Goal: Task Accomplishment & Management: Complete application form

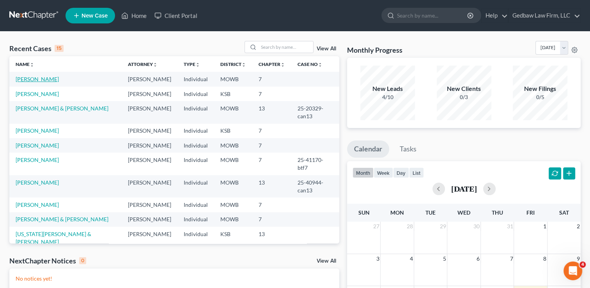
click at [41, 79] on link "[PERSON_NAME]" at bounding box center [37, 79] width 43 height 7
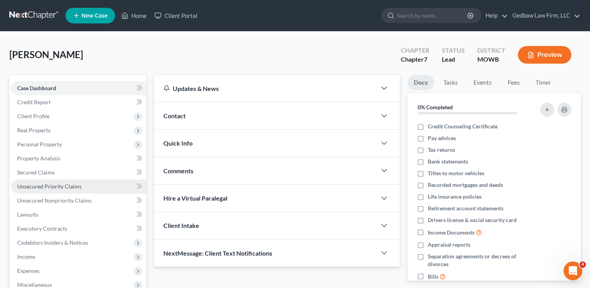
click at [68, 185] on span "Unsecured Priority Claims" at bounding box center [49, 186] width 64 height 7
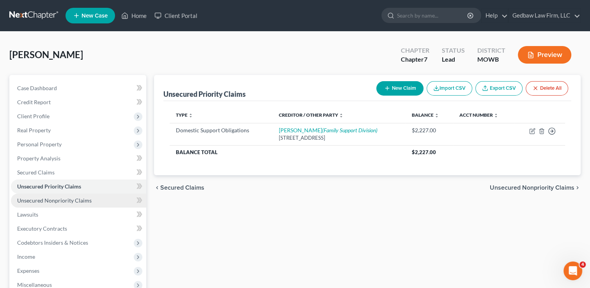
click at [84, 200] on span "Unsecured Nonpriority Claims" at bounding box center [54, 200] width 75 height 7
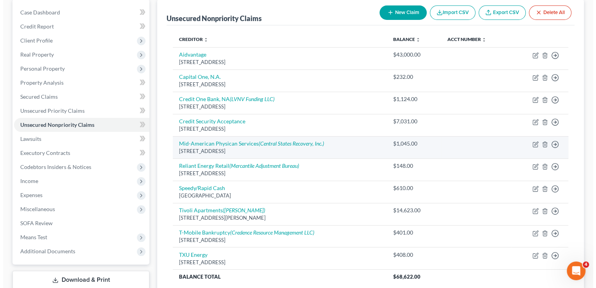
scroll to position [59, 0]
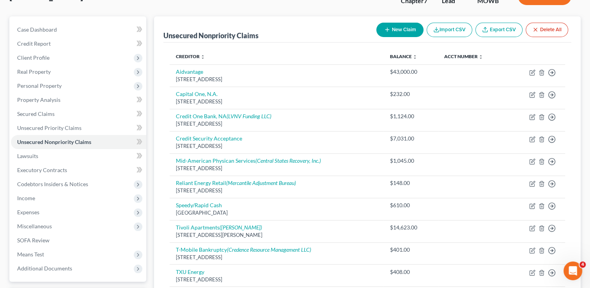
click at [406, 30] on button "New Claim" at bounding box center [400, 30] width 47 height 14
select select "0"
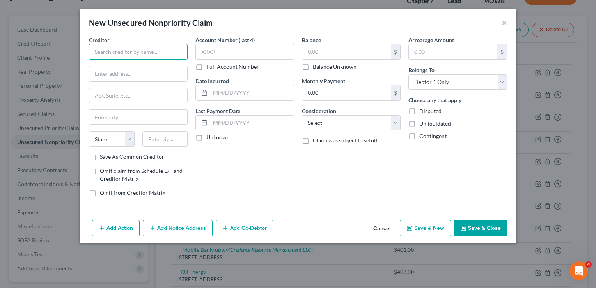
click at [158, 54] on input "text" at bounding box center [138, 52] width 99 height 16
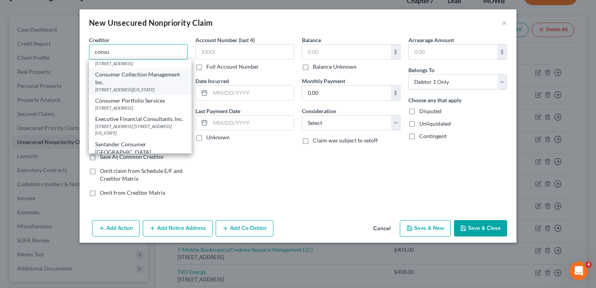
scroll to position [29, 0]
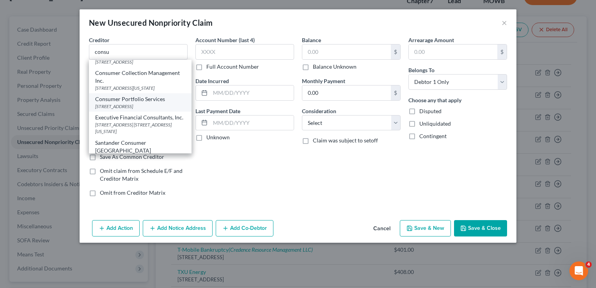
click at [141, 110] on div "[STREET_ADDRESS]" at bounding box center [140, 106] width 90 height 7
type input "Consumer Portfolio Services"
type input "PO Box 57071"
type input "Irvine"
select select "4"
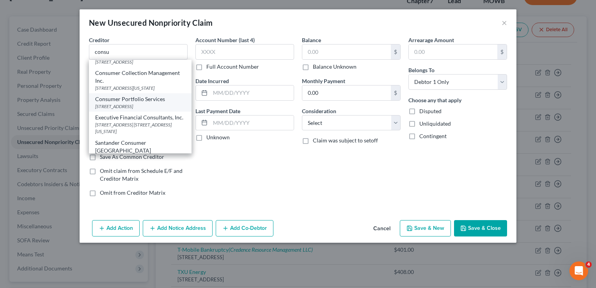
type input "92619"
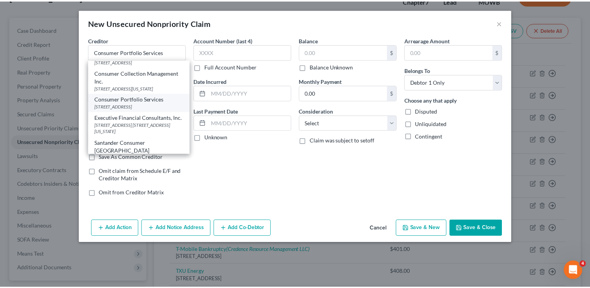
scroll to position [0, 0]
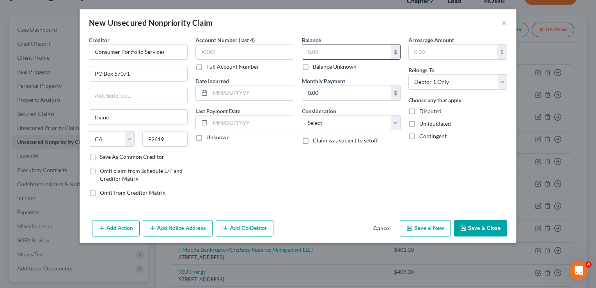
click at [340, 52] on input "text" at bounding box center [346, 51] width 89 height 15
type input "3,000"
click at [380, 121] on select "Select Cable / Satellite Services Collection Agency Credit Card Debt Debt Couns…" at bounding box center [351, 123] width 99 height 16
select select "4"
click at [302, 115] on select "Select Cable / Satellite Services Collection Agency Credit Card Debt Debt Couns…" at bounding box center [351, 123] width 99 height 16
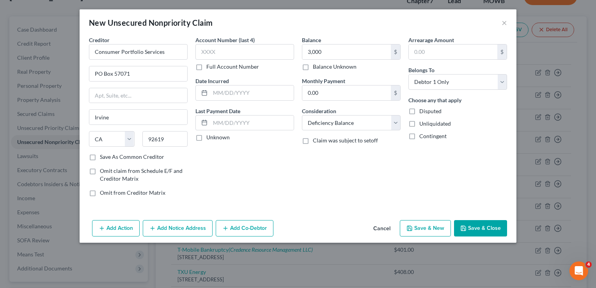
click at [485, 226] on button "Save & Close" at bounding box center [480, 228] width 53 height 16
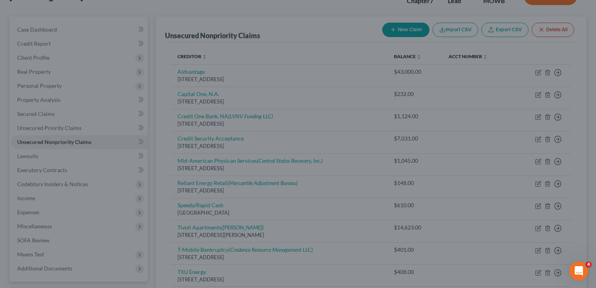
type input "3,000.00"
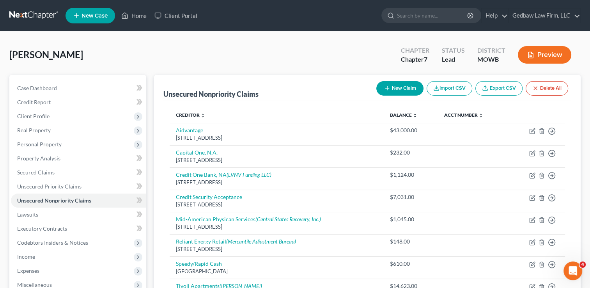
click at [409, 91] on button "New Claim" at bounding box center [400, 88] width 47 height 14
select select "0"
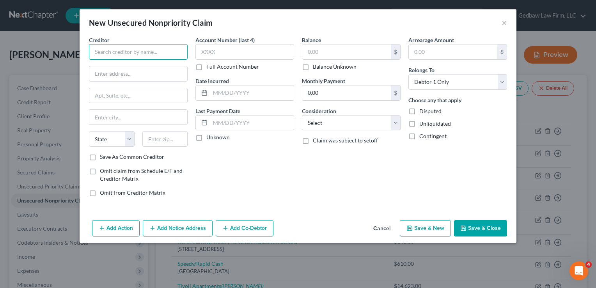
click at [167, 55] on input "text" at bounding box center [138, 52] width 99 height 16
type input "Public Storage"
click at [155, 73] on input "text" at bounding box center [138, 73] width 98 height 15
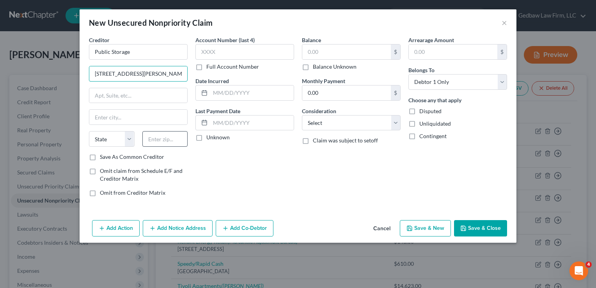
type input "[STREET_ADDRESS][PERSON_NAME]"
click at [179, 140] on input "text" at bounding box center [165, 139] width 46 height 16
type input "75006"
click at [226, 171] on div "Account Number (last 4) Full Account Number Date Incurred Last Payment Date Unk…" at bounding box center [245, 119] width 107 height 167
type input "Carrollton"
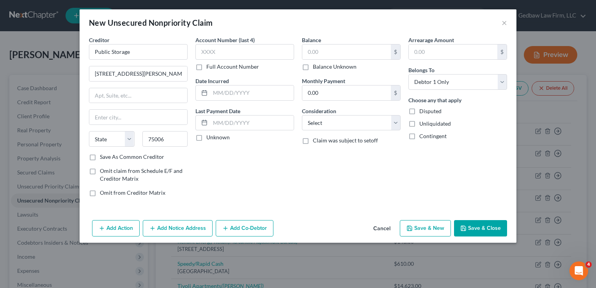
select select "45"
click at [328, 52] on input "text" at bounding box center [346, 51] width 89 height 15
type input "170"
click at [337, 173] on div "Balance 170.00 $ Balance Unknown Balance Undetermined 170 $ Balance Unknown Mon…" at bounding box center [351, 119] width 107 height 167
click at [362, 124] on select "Select Cable / Satellite Services Collection Agency Credit Card Debt Debt Couns…" at bounding box center [351, 123] width 99 height 16
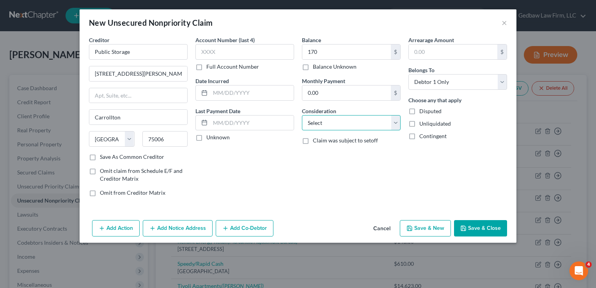
select select "14"
click at [302, 115] on select "Select Cable / Satellite Services Collection Agency Credit Card Debt Debt Couns…" at bounding box center [351, 123] width 99 height 16
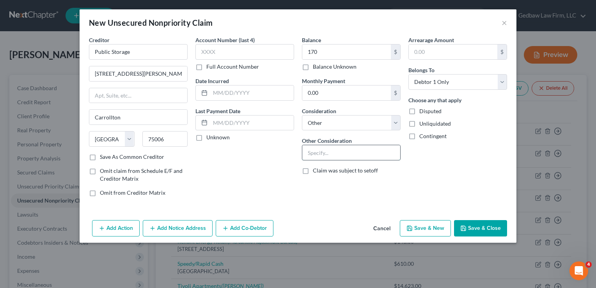
click at [359, 149] on input "text" at bounding box center [351, 152] width 98 height 15
type input "Storage unit payment"
click at [495, 227] on button "Save & Close" at bounding box center [480, 228] width 53 height 16
